Goal: Task Accomplishment & Management: Use online tool/utility

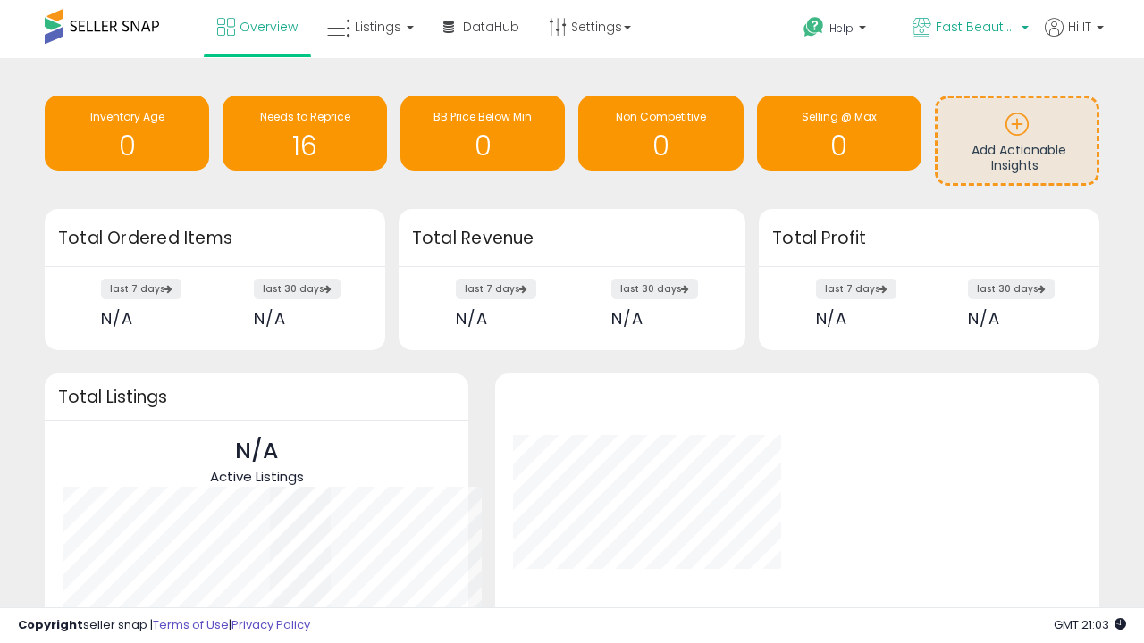
click at [969, 29] on span "Fast Beauty ([GEOGRAPHIC_DATA])" at bounding box center [976, 27] width 80 height 18
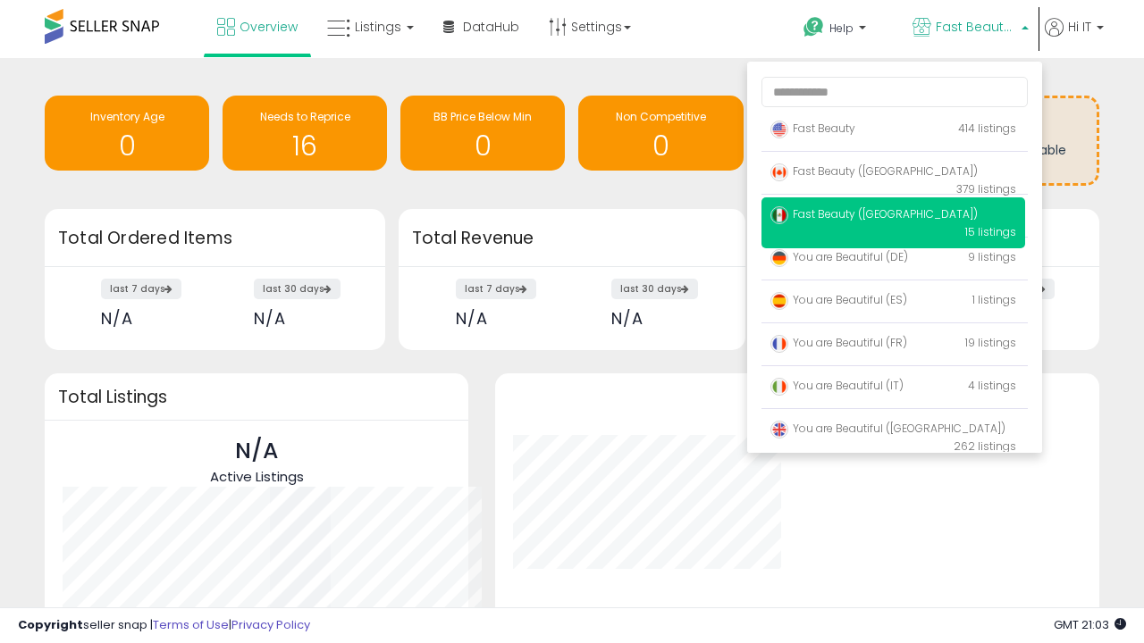
click at [893, 131] on p "Fast Beauty 414 listings" at bounding box center [893, 130] width 264 height 36
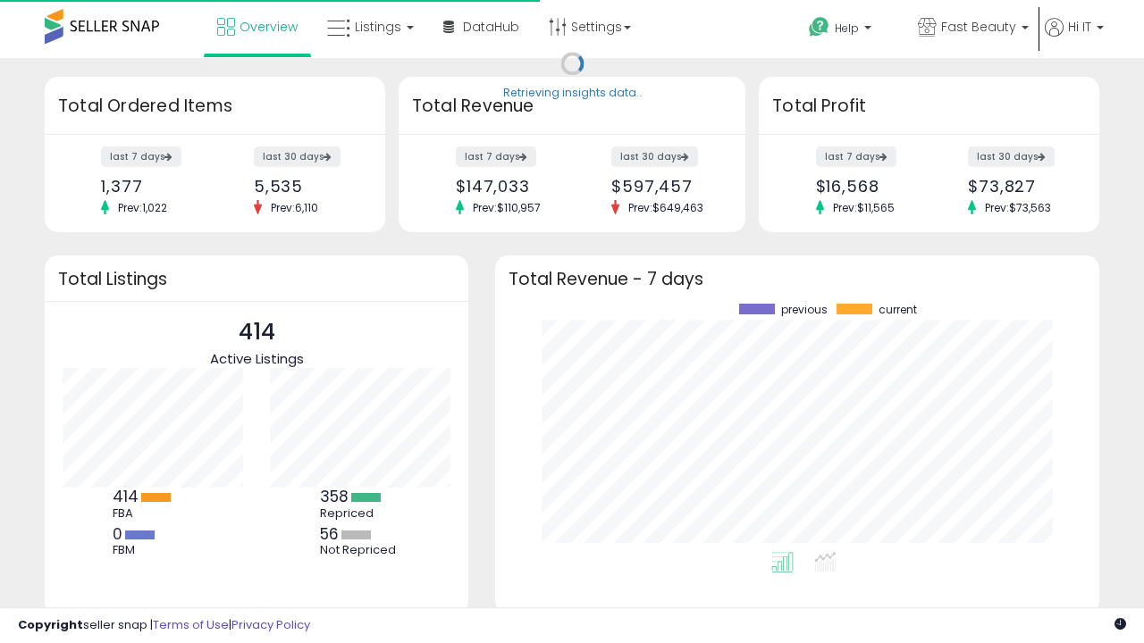
scroll to position [248, 568]
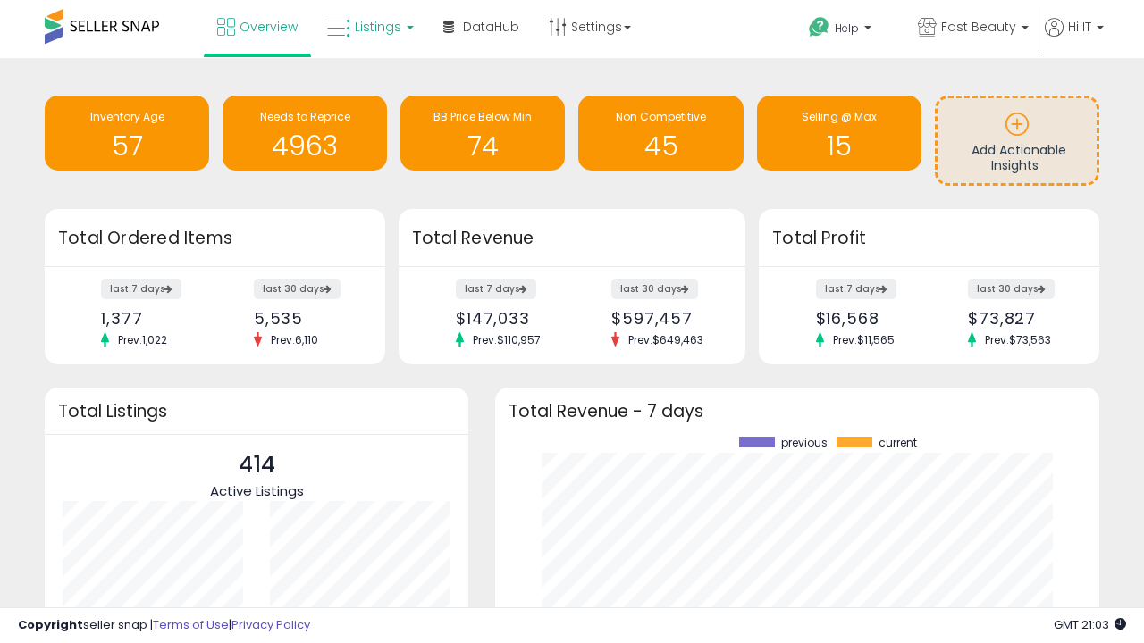
click at [368, 27] on span "Listings" at bounding box center [378, 27] width 46 height 18
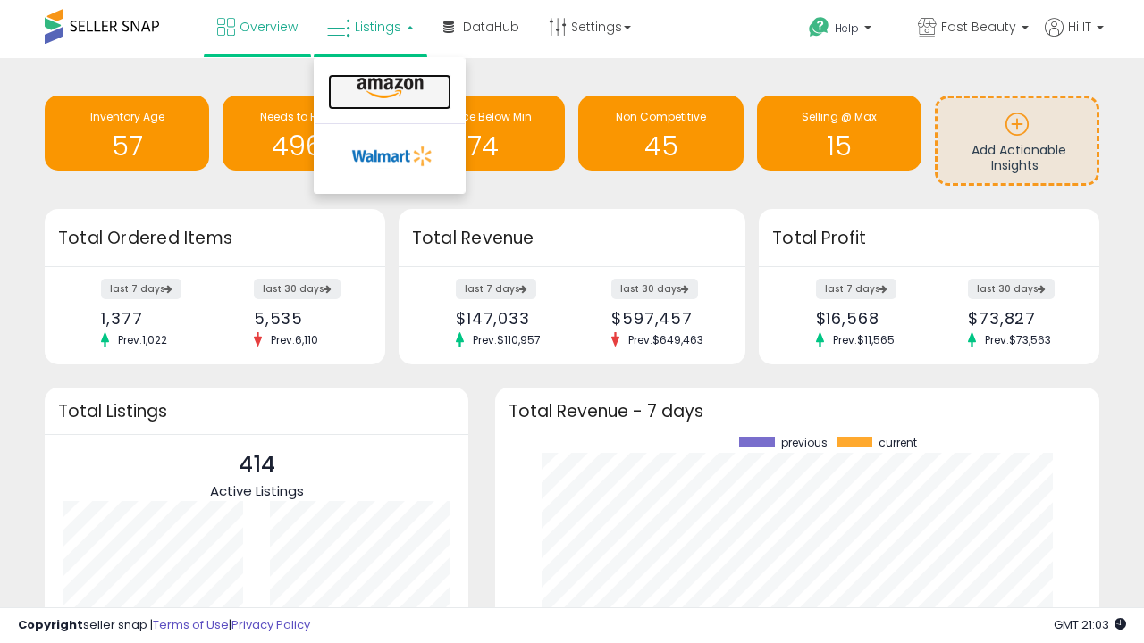
click at [388, 88] on icon at bounding box center [390, 88] width 78 height 23
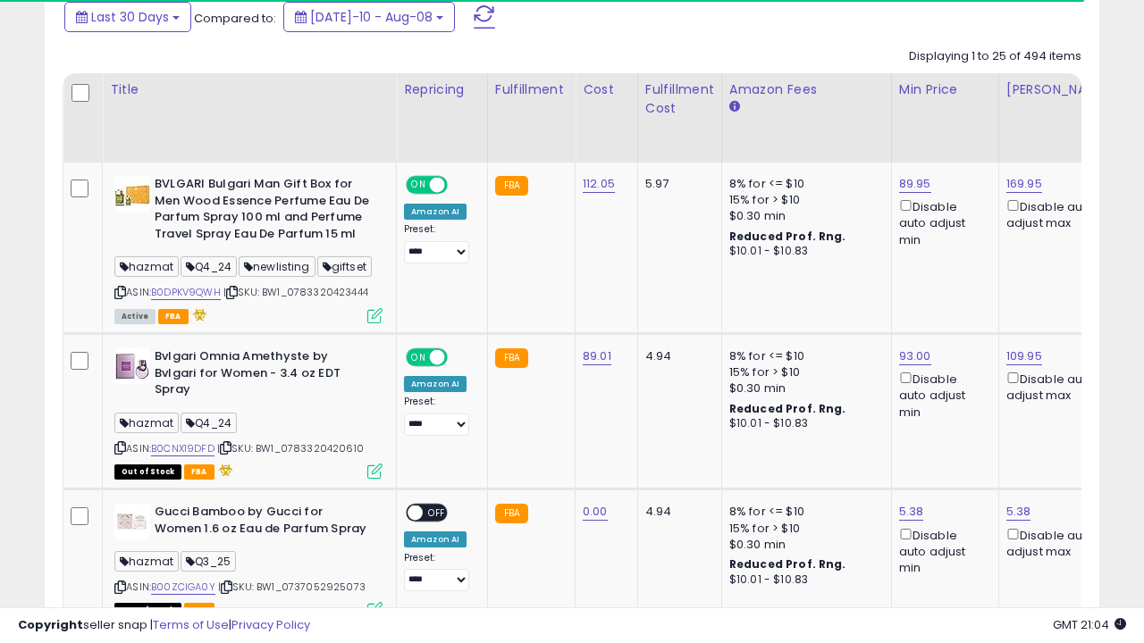
scroll to position [0, 13]
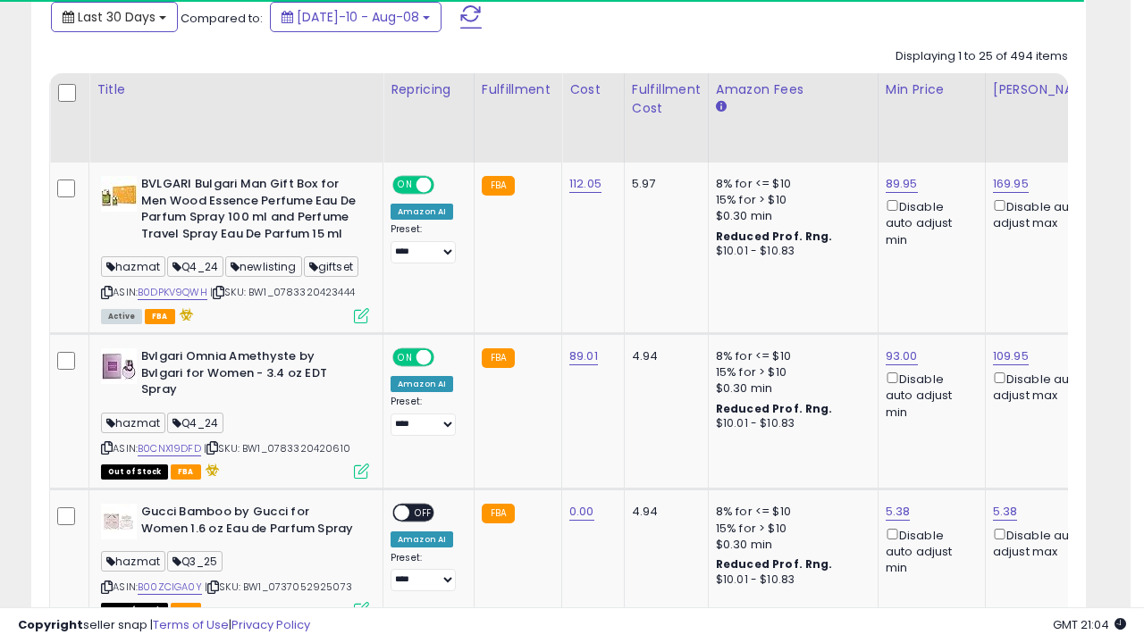
click at [113, 15] on span "Last 30 Days" at bounding box center [117, 17] width 78 height 18
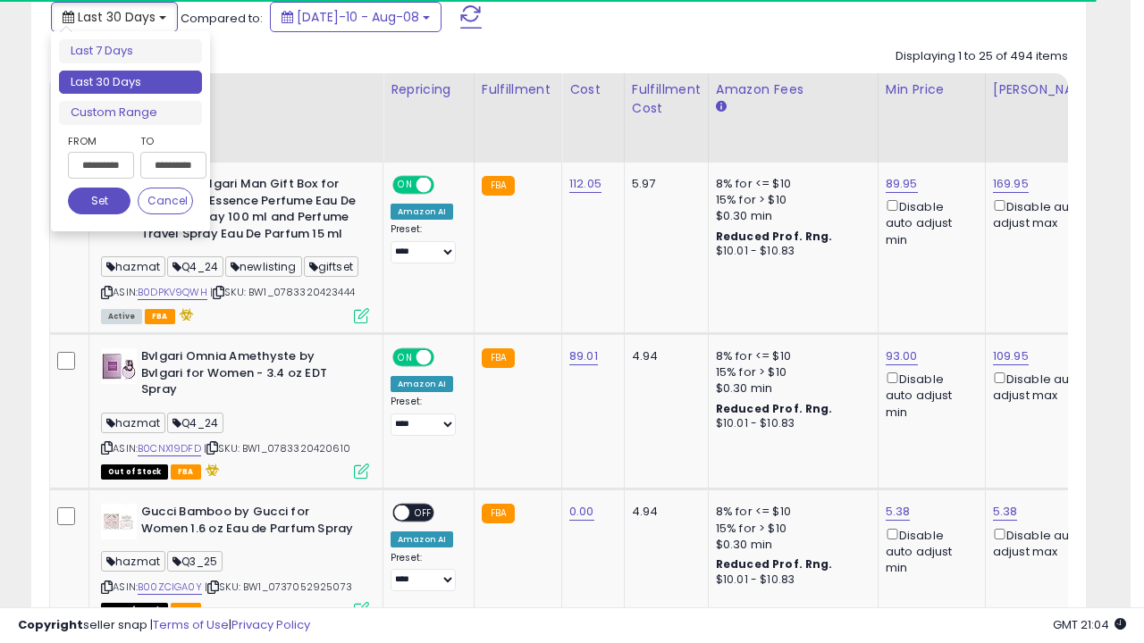
scroll to position [366, 609]
click at [130, 82] on li "Last 30 Days" at bounding box center [130, 83] width 143 height 24
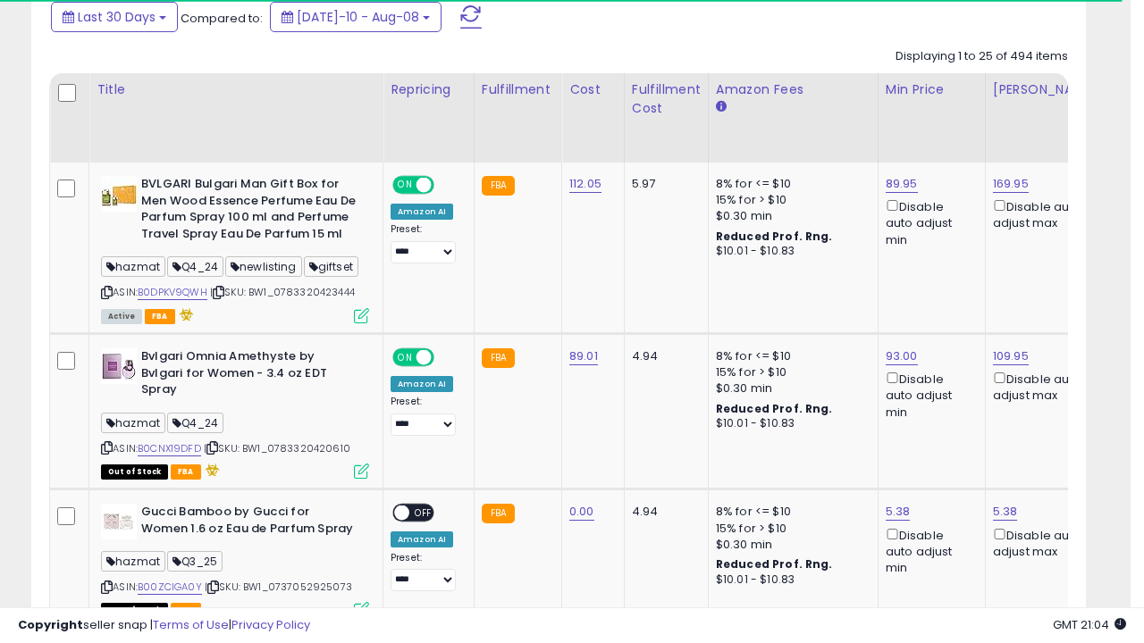
scroll to position [486, 0]
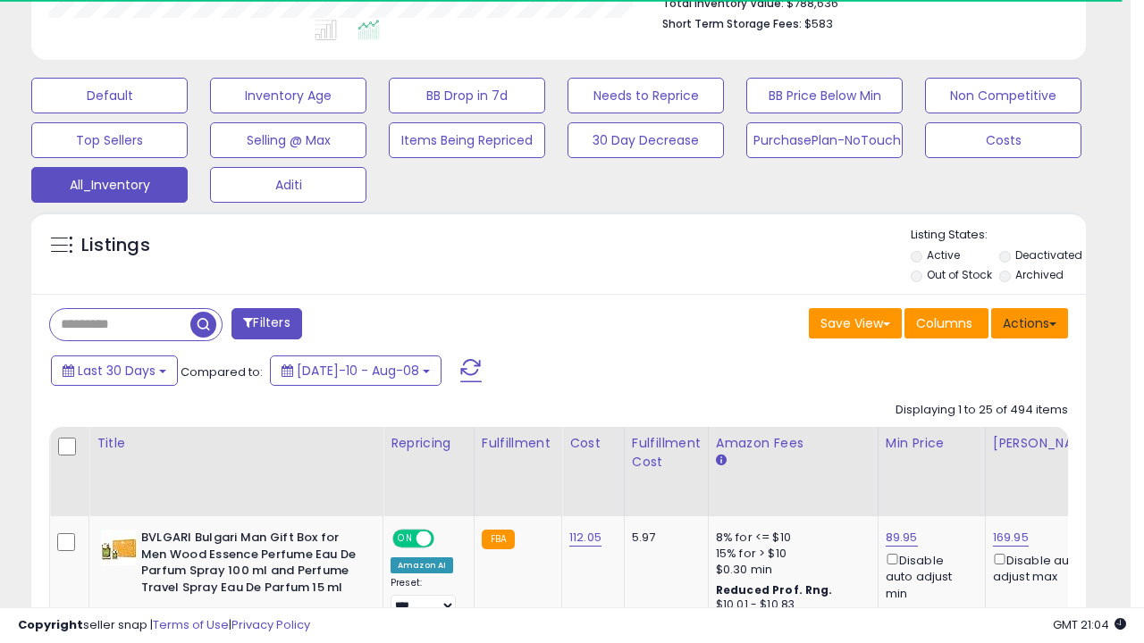
click at [1030, 322] on button "Actions" at bounding box center [1029, 323] width 77 height 30
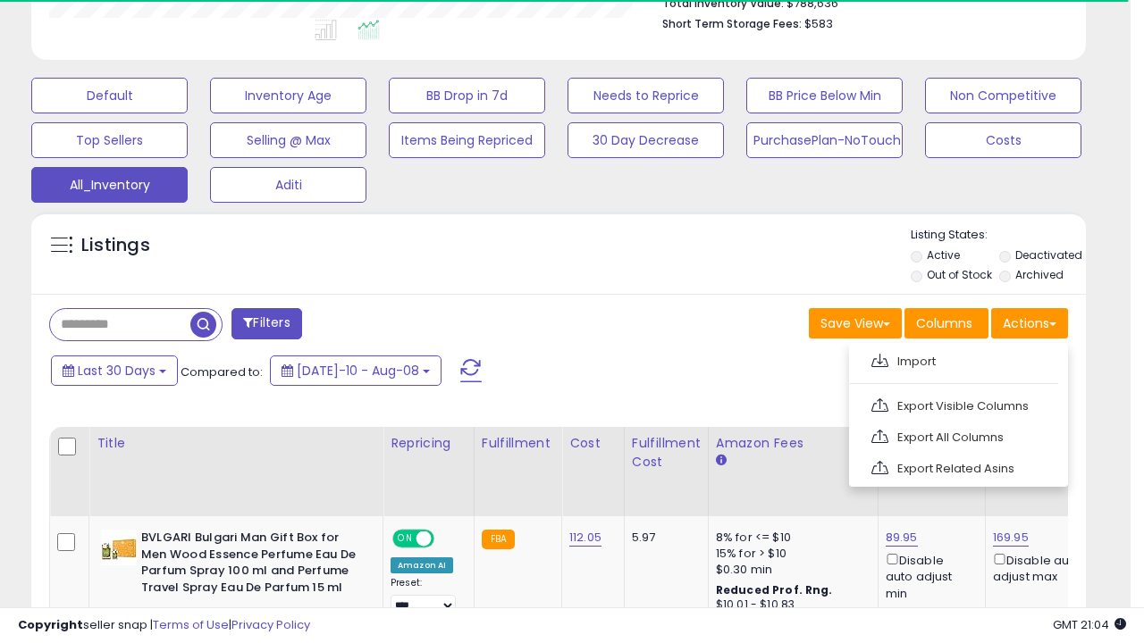
click at [956, 435] on link "Export All Columns" at bounding box center [957, 438] width 196 height 28
